Goal: Information Seeking & Learning: Learn about a topic

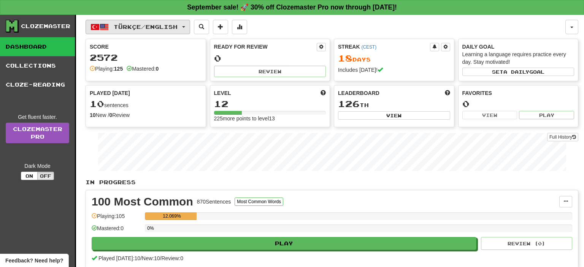
click at [135, 25] on span "Türkçe / English" at bounding box center [146, 27] width 64 height 6
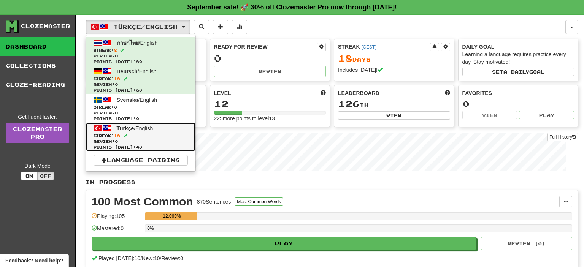
click at [160, 133] on span "Streak: 18" at bounding box center [140, 136] width 94 height 6
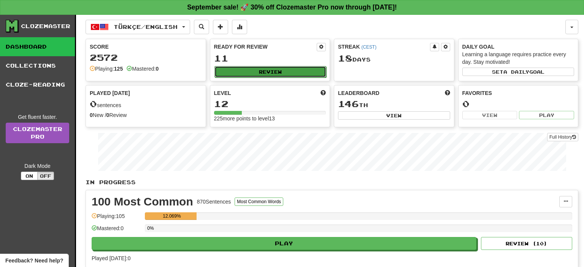
click at [274, 74] on button "Review" at bounding box center [270, 71] width 112 height 11
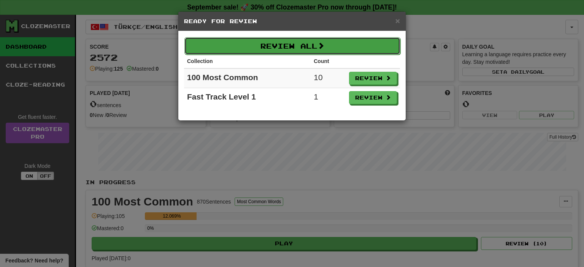
click at [358, 45] on button "Review All" at bounding box center [292, 45] width 216 height 17
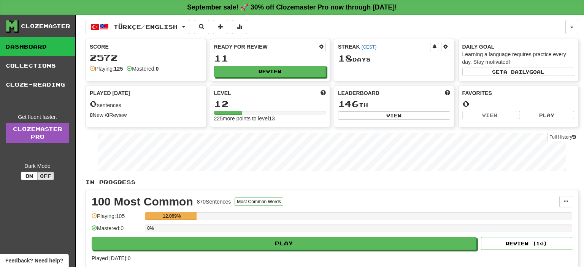
select select "**"
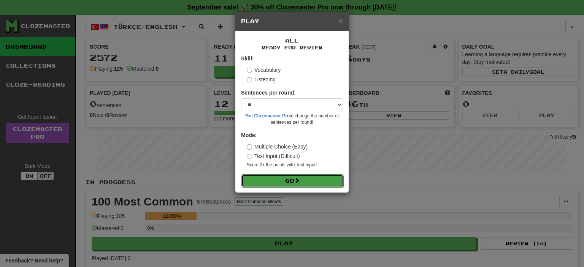
click at [327, 180] on button "Go" at bounding box center [292, 180] width 102 height 13
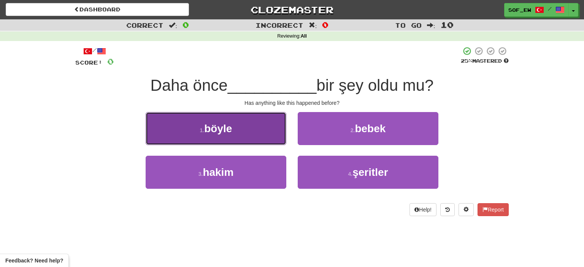
click at [252, 137] on button "1 . böyle" at bounding box center [216, 128] width 141 height 33
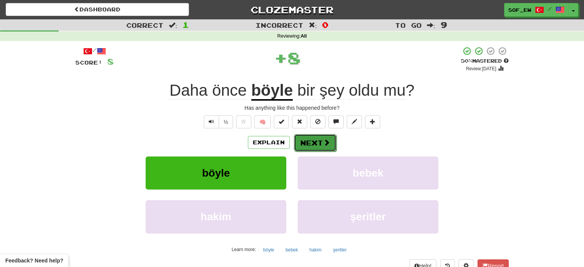
click at [313, 141] on button "Next" at bounding box center [315, 142] width 43 height 17
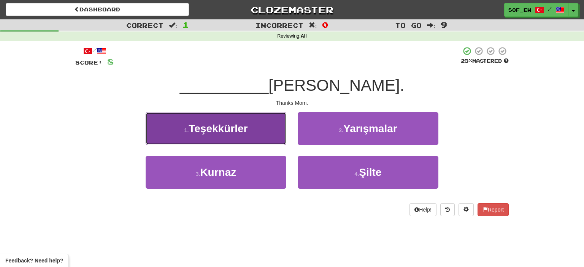
click at [265, 135] on button "1 . Teşekkürler" at bounding box center [216, 128] width 141 height 33
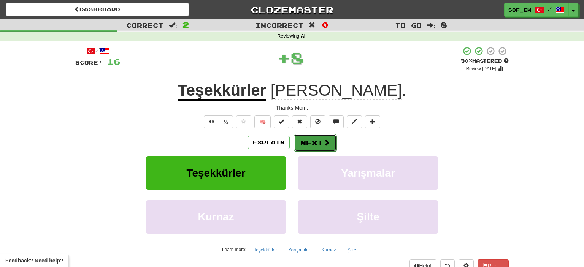
click at [326, 141] on span at bounding box center [326, 142] width 7 height 7
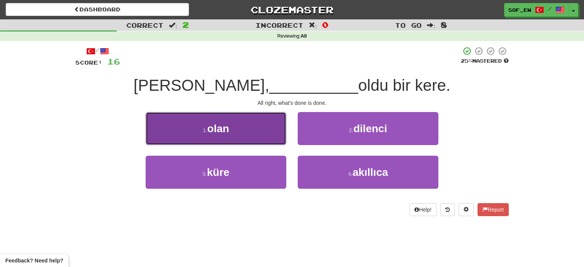
click at [276, 135] on button "1 . olan" at bounding box center [216, 128] width 141 height 33
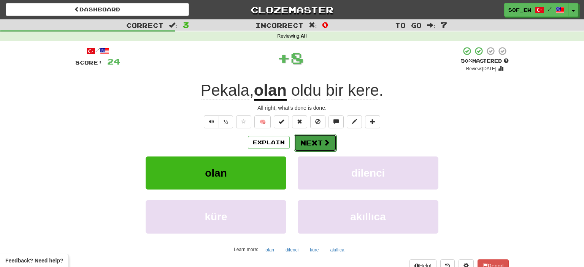
click at [320, 139] on button "Next" at bounding box center [315, 142] width 43 height 17
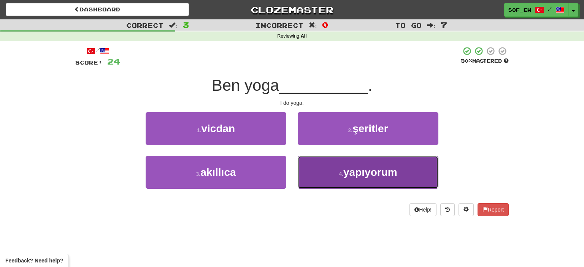
click at [356, 172] on span "yapıyorum" at bounding box center [370, 172] width 54 height 12
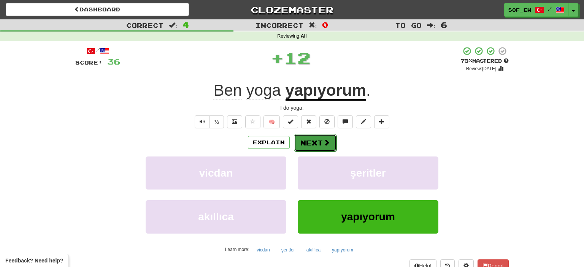
click at [324, 147] on button "Next" at bounding box center [315, 142] width 43 height 17
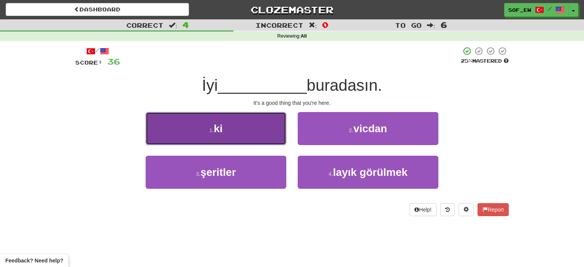
click at [251, 124] on button "1 . ki" at bounding box center [216, 128] width 141 height 33
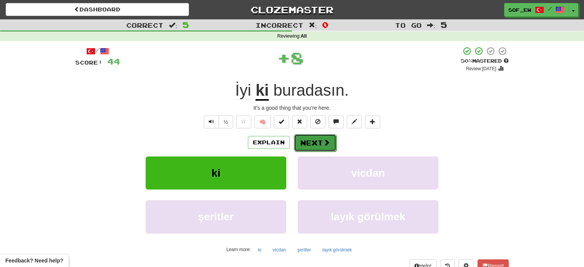
click at [330, 145] on button "Next" at bounding box center [315, 142] width 43 height 17
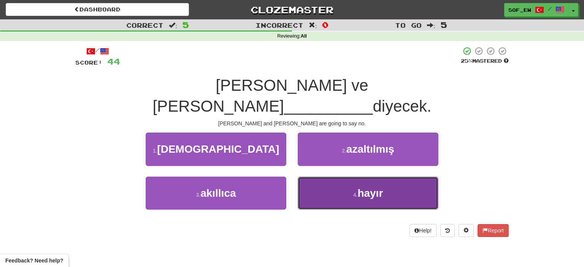
click at [345, 177] on button "4 . hayır" at bounding box center [367, 193] width 141 height 33
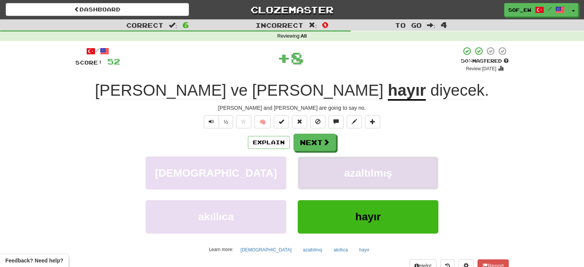
click at [349, 171] on span "azaltılmış" at bounding box center [368, 173] width 48 height 12
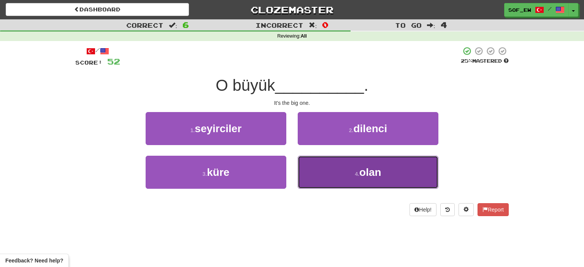
click at [326, 174] on button "4 . olan" at bounding box center [367, 172] width 141 height 33
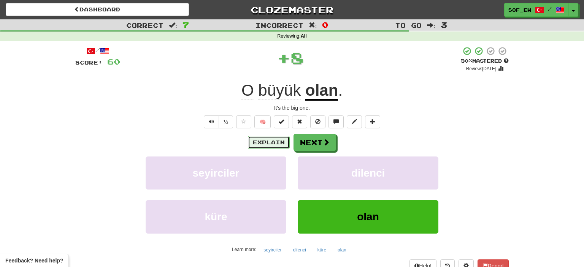
click at [261, 142] on button "Explain" at bounding box center [269, 142] width 42 height 13
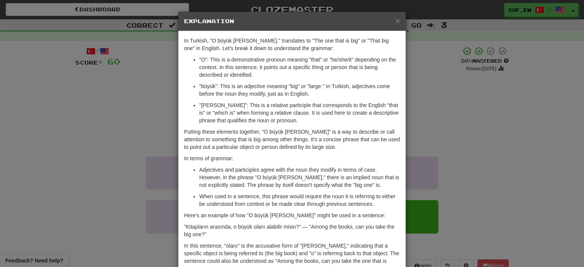
click at [427, 115] on div "× Explanation In Turkish, "O büyük olan." translates to "The one that is big" o…" at bounding box center [292, 133] width 584 height 267
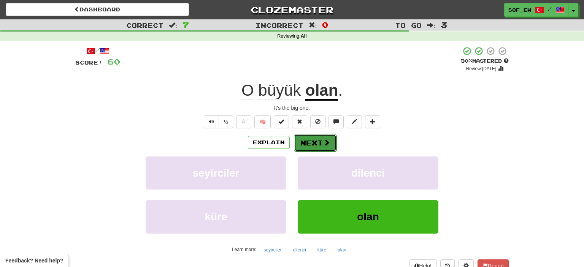
click at [327, 145] on span at bounding box center [326, 142] width 7 height 7
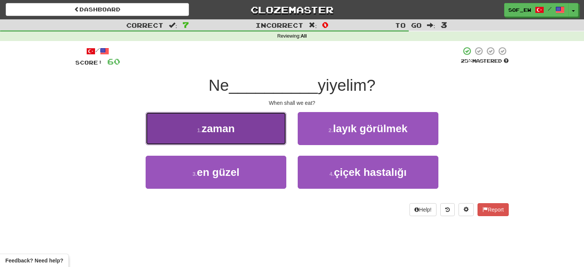
click at [247, 126] on button "1 . zaman" at bounding box center [216, 128] width 141 height 33
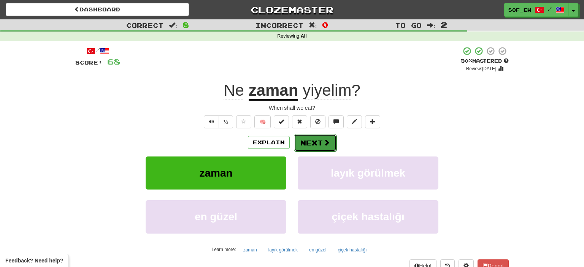
click at [321, 141] on button "Next" at bounding box center [315, 142] width 43 height 17
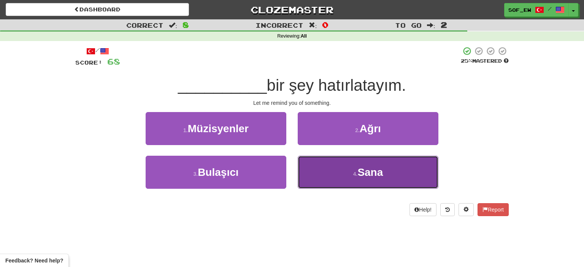
click at [343, 171] on button "4 . Sana" at bounding box center [367, 172] width 141 height 33
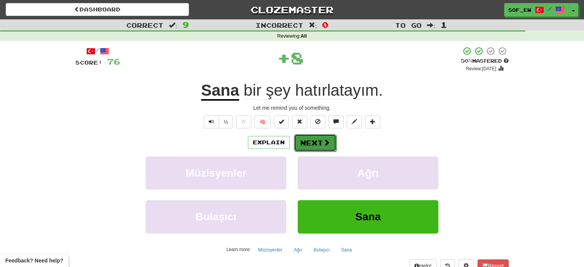
click at [304, 147] on button "Next" at bounding box center [315, 142] width 43 height 17
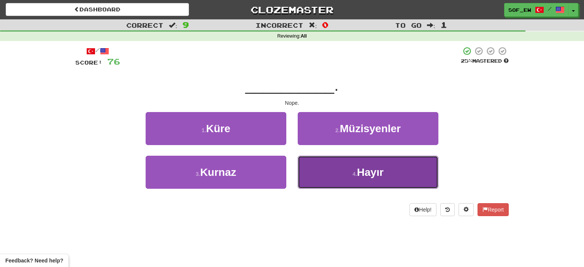
click at [310, 160] on button "4 . Hayır" at bounding box center [367, 172] width 141 height 33
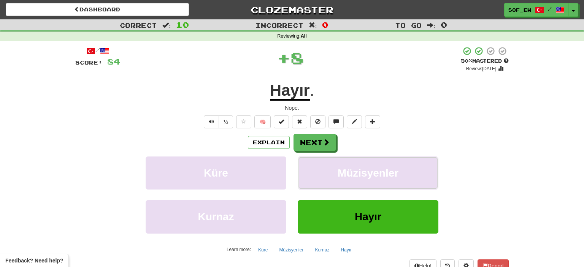
click at [310, 160] on button "Müzisyenler" at bounding box center [367, 173] width 141 height 33
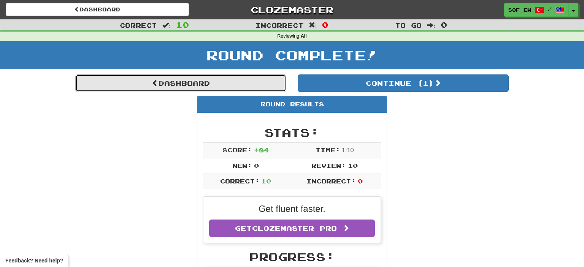
click at [229, 80] on link "Dashboard" at bounding box center [180, 82] width 211 height 17
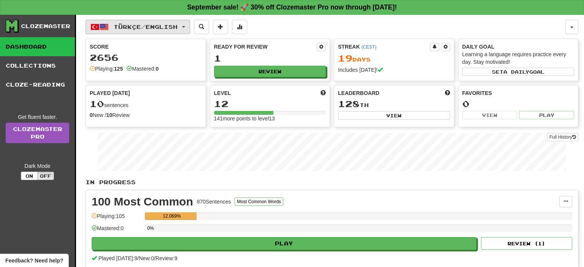
click at [150, 25] on span "Türkçe / English" at bounding box center [146, 27] width 64 height 6
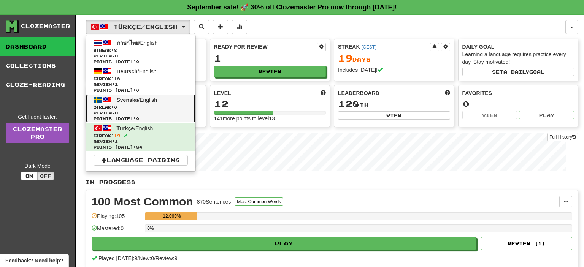
click at [154, 112] on span "Review: 0" at bounding box center [140, 113] width 94 height 6
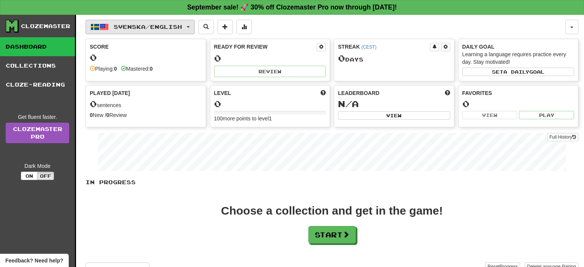
click at [159, 28] on span "Svenska / English" at bounding box center [148, 27] width 68 height 6
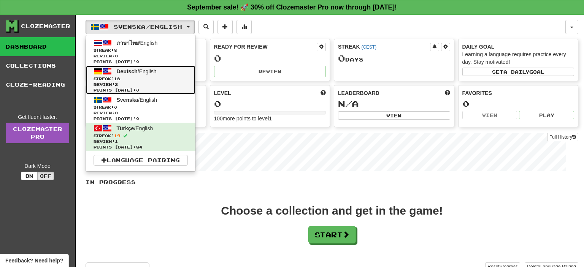
click at [157, 78] on span "Streak: 18" at bounding box center [140, 79] width 94 height 6
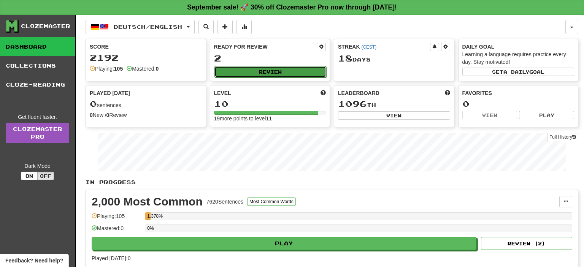
click at [237, 71] on button "Review" at bounding box center [270, 71] width 112 height 11
select select "**"
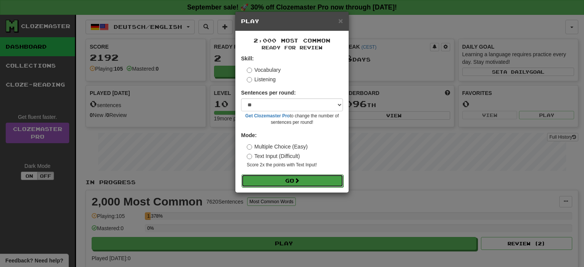
click at [304, 185] on button "Go" at bounding box center [292, 180] width 102 height 13
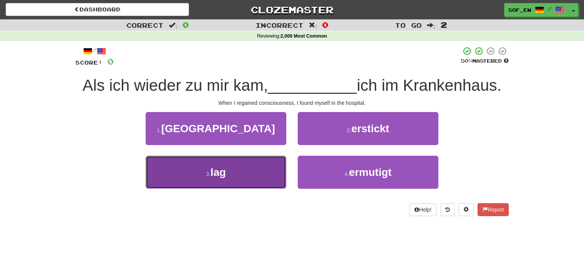
click at [280, 176] on button "3 . lag" at bounding box center [216, 172] width 141 height 33
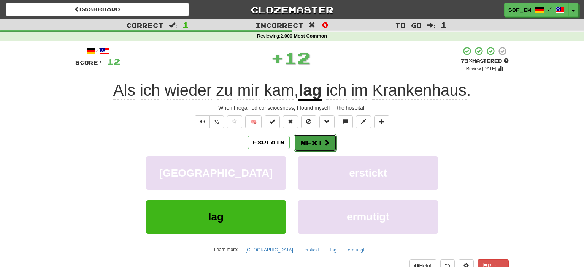
click at [315, 151] on button "Next" at bounding box center [315, 142] width 43 height 17
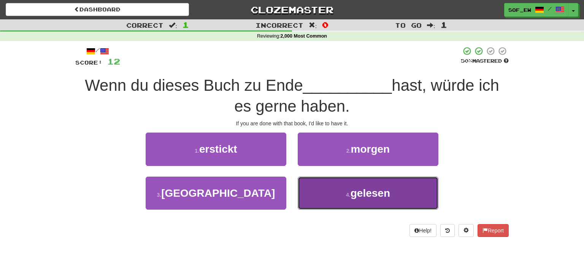
click at [333, 186] on button "4 . gelesen" at bounding box center [367, 193] width 141 height 33
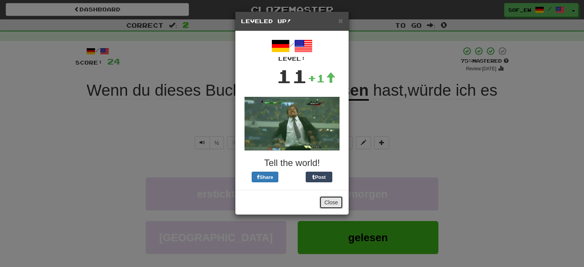
click at [329, 203] on button "Close" at bounding box center [331, 202] width 24 height 13
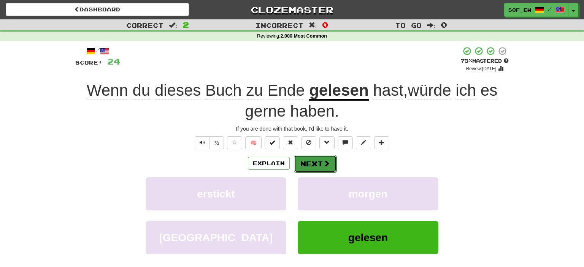
click at [324, 163] on span at bounding box center [326, 163] width 7 height 7
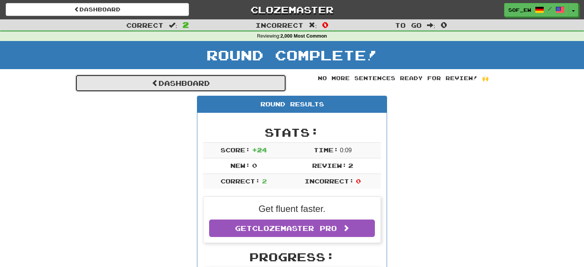
click at [240, 80] on link "Dashboard" at bounding box center [180, 82] width 211 height 17
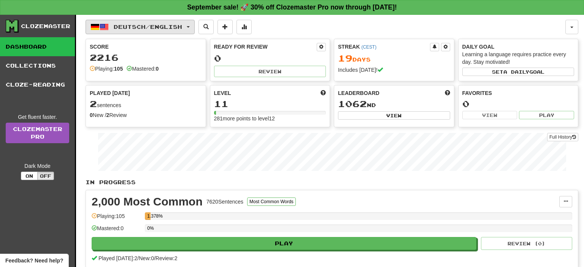
click at [182, 30] on button "Deutsch / English" at bounding box center [139, 27] width 109 height 14
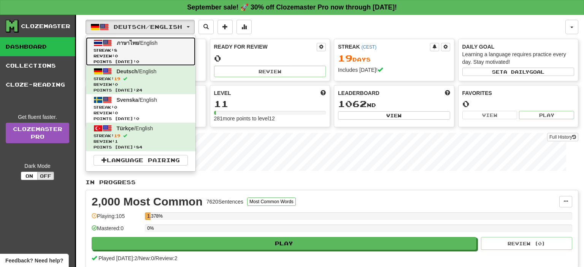
click at [179, 51] on span "Streak: 8" at bounding box center [140, 50] width 94 height 6
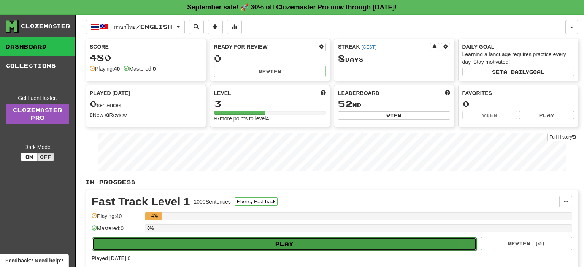
click at [351, 244] on button "Play" at bounding box center [284, 243] width 385 height 13
select select "**"
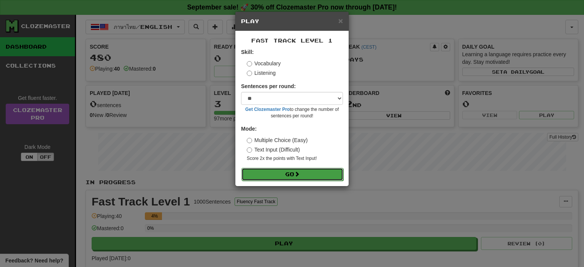
click at [313, 176] on button "Go" at bounding box center [292, 174] width 102 height 13
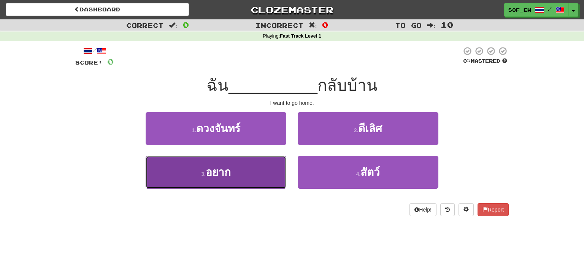
click at [245, 177] on button "3 . อยาก" at bounding box center [216, 172] width 141 height 33
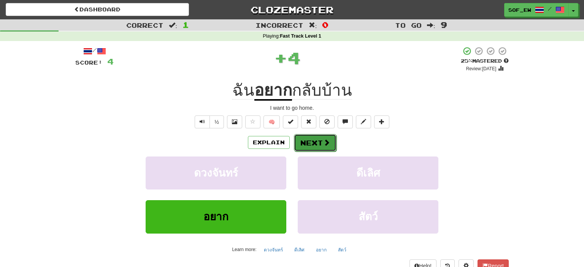
click at [307, 147] on button "Next" at bounding box center [315, 142] width 43 height 17
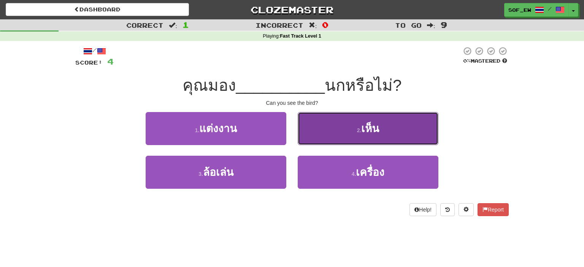
click at [370, 128] on span "เห็น" at bounding box center [370, 129] width 18 height 12
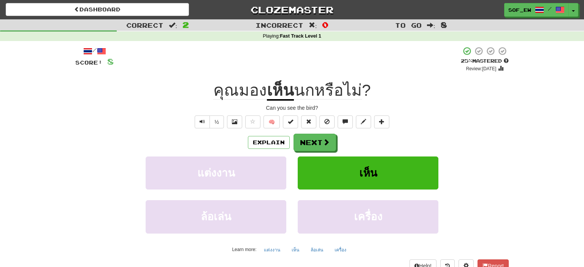
click at [335, 141] on div "Explain Next" at bounding box center [291, 142] width 433 height 17
click at [331, 142] on button "Next" at bounding box center [315, 142] width 43 height 17
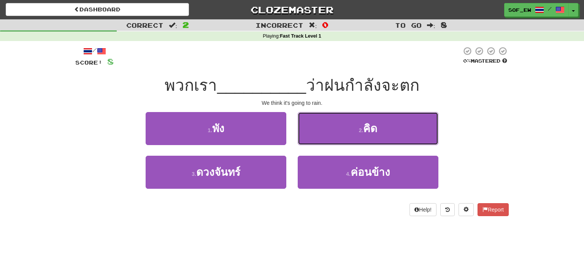
click at [331, 142] on button "2 . คิด" at bounding box center [367, 128] width 141 height 33
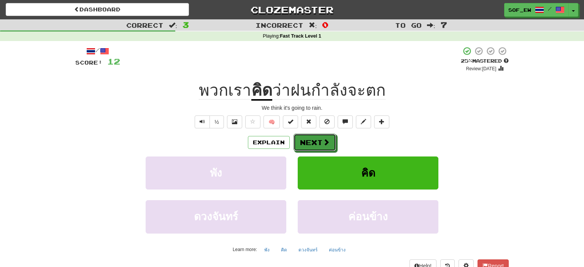
click at [331, 142] on button "Next" at bounding box center [314, 142] width 43 height 17
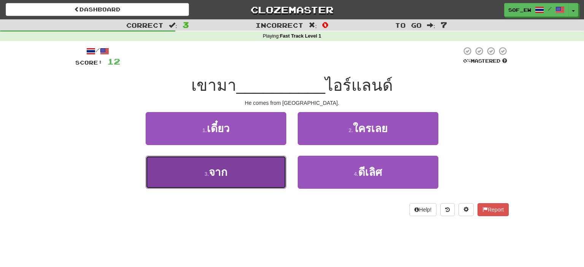
click at [242, 172] on button "3 . จาก" at bounding box center [216, 172] width 141 height 33
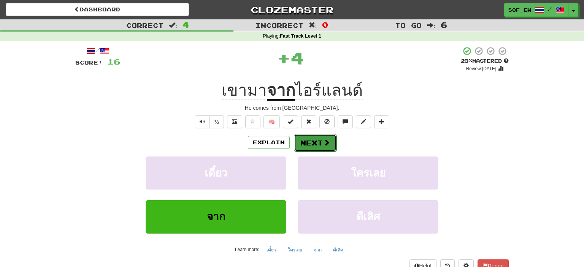
click at [324, 141] on span at bounding box center [326, 142] width 7 height 7
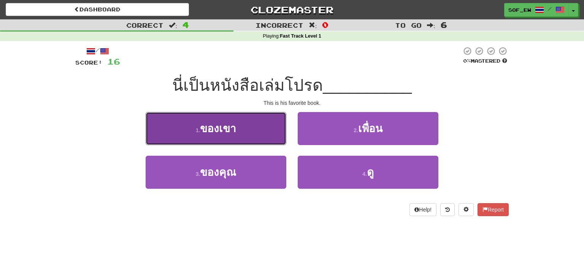
click at [248, 124] on button "1 . ของเขา" at bounding box center [216, 128] width 141 height 33
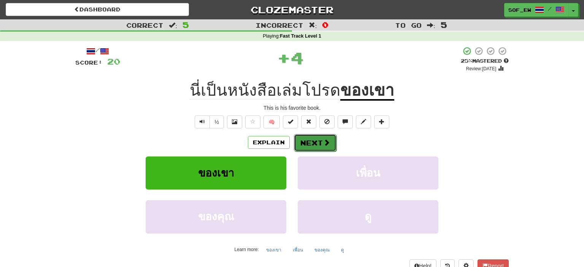
click at [315, 145] on button "Next" at bounding box center [315, 142] width 43 height 17
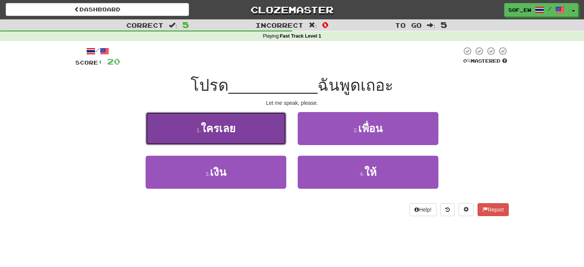
click at [272, 138] on button "1 . ใครเลย" at bounding box center [216, 128] width 141 height 33
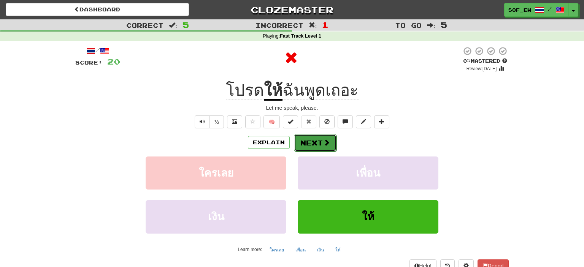
click at [315, 149] on button "Next" at bounding box center [315, 142] width 43 height 17
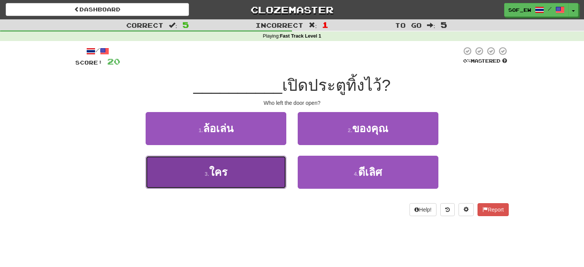
click at [236, 184] on button "3 . ใคร" at bounding box center [216, 172] width 141 height 33
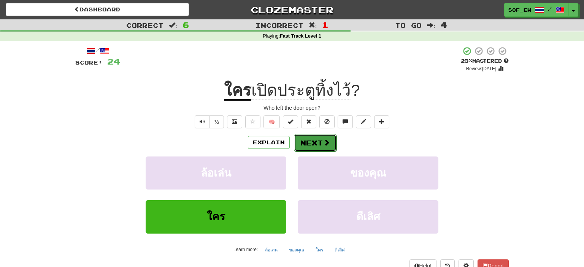
click at [309, 149] on button "Next" at bounding box center [315, 142] width 43 height 17
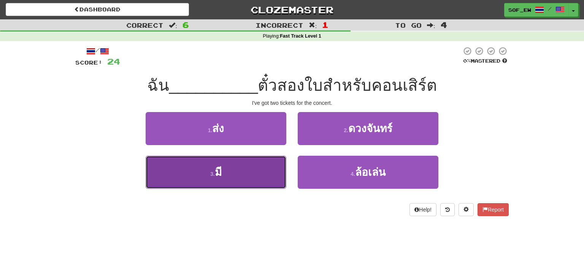
click at [237, 183] on button "3 . มี" at bounding box center [216, 172] width 141 height 33
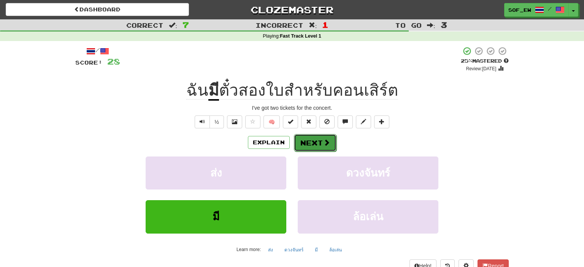
click at [312, 143] on button "Next" at bounding box center [315, 142] width 43 height 17
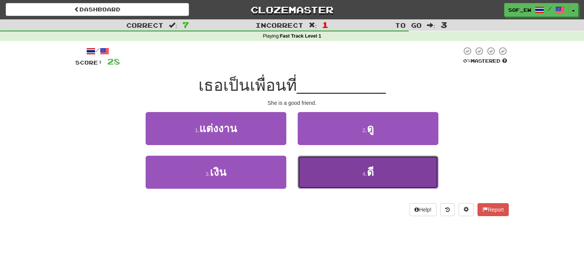
click at [324, 185] on button "4 . ดี" at bounding box center [367, 172] width 141 height 33
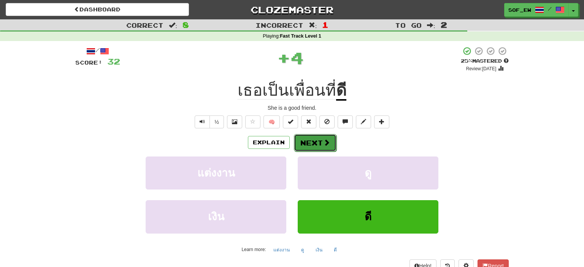
click at [323, 149] on button "Next" at bounding box center [315, 142] width 43 height 17
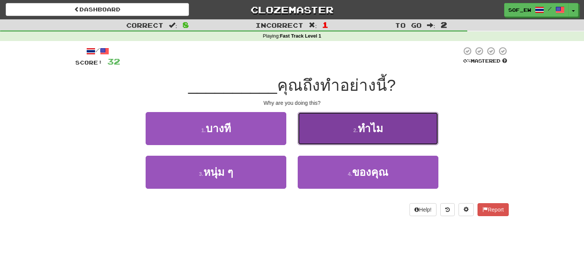
click at [369, 130] on span "ทำไม" at bounding box center [370, 129] width 25 height 12
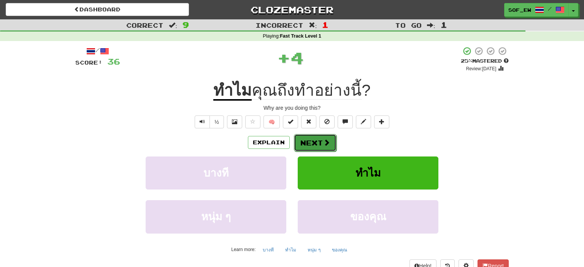
click at [308, 141] on button "Next" at bounding box center [315, 142] width 43 height 17
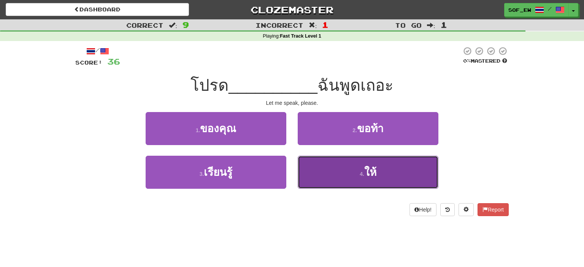
click at [317, 169] on button "4 . ให้" at bounding box center [367, 172] width 141 height 33
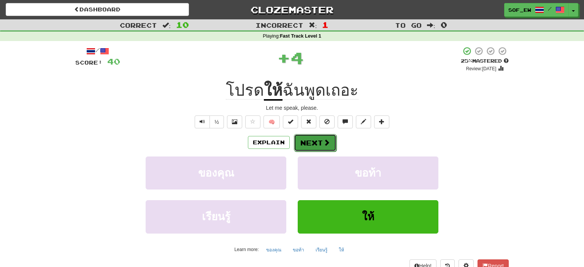
click at [321, 147] on button "Next" at bounding box center [315, 142] width 43 height 17
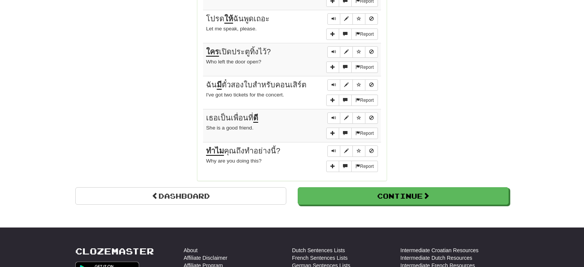
scroll to position [671, 0]
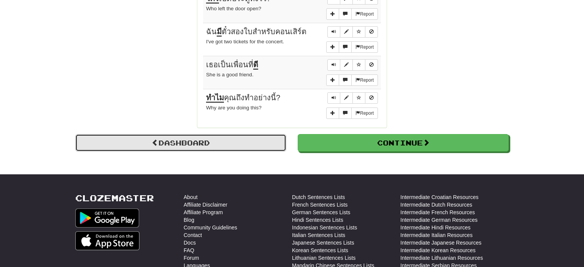
click at [239, 136] on link "Dashboard" at bounding box center [180, 142] width 211 height 17
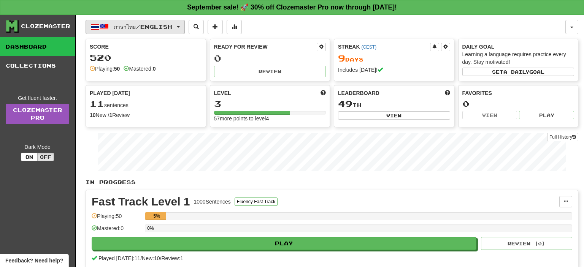
click at [167, 25] on span "ภาษาไทย / English" at bounding box center [143, 27] width 59 height 6
